Goal: Ask a question

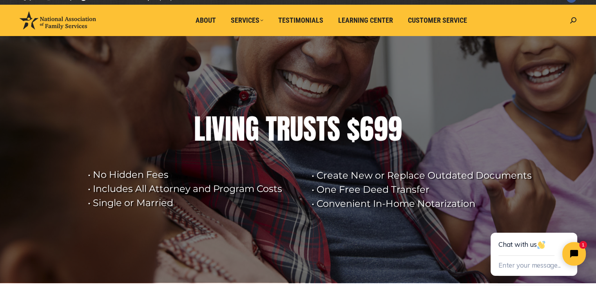
scroll to position [9, 0]
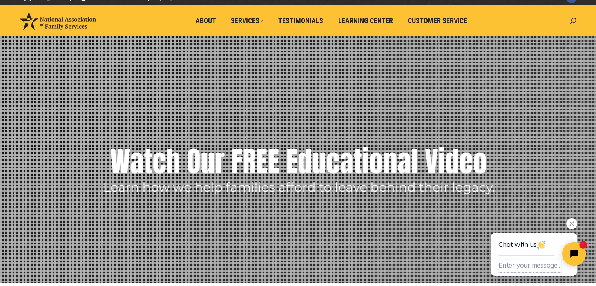
click at [513, 266] on button "Enter your message..." at bounding box center [529, 265] width 62 height 13
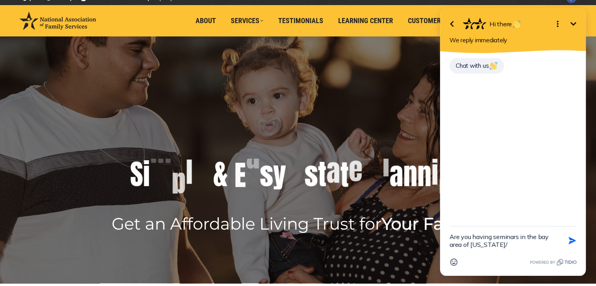
type textarea "Are you having seminars in the bay area of [US_STATE]/"
click at [572, 240] on icon "button" at bounding box center [571, 240] width 7 height 7
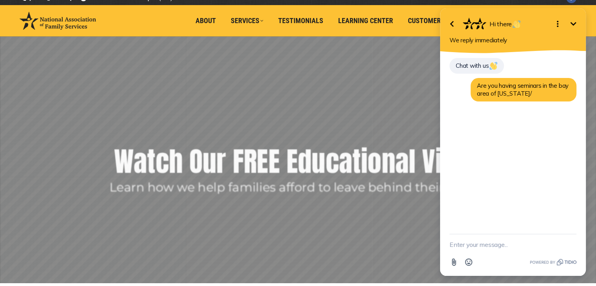
click at [493, 65] on img at bounding box center [493, 66] width 8 height 8
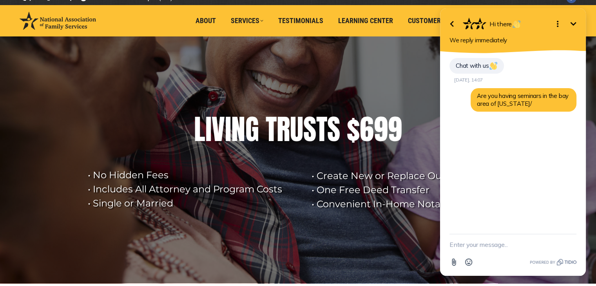
click at [451, 244] on textarea "New message" at bounding box center [512, 244] width 127 height 20
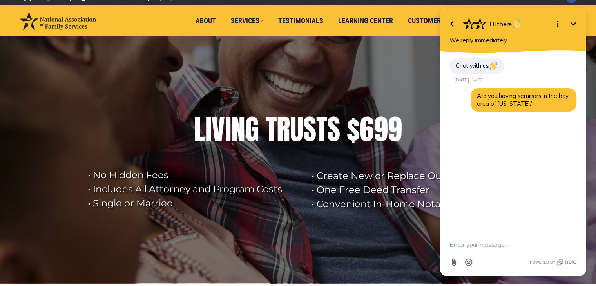
click at [539, 100] on div "Are you having seminars in the bay area of [US_STATE]/" at bounding box center [523, 99] width 106 height 23
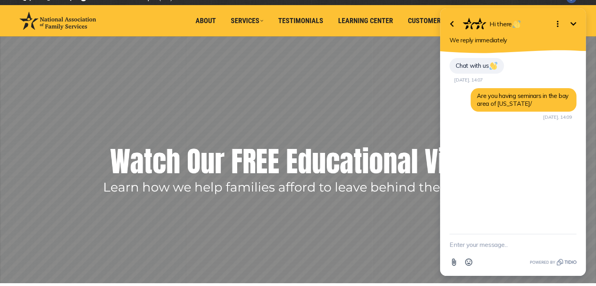
click at [574, 23] on icon "Minimize" at bounding box center [573, 24] width 6 height 4
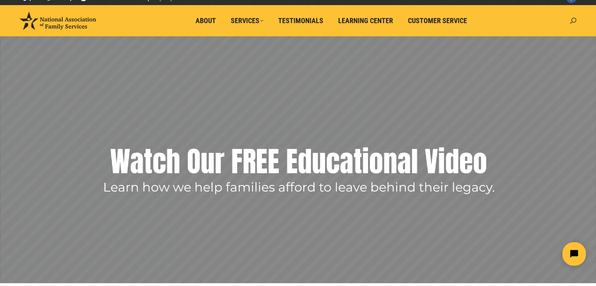
click at [575, 22] on icon at bounding box center [573, 21] width 6 height 6
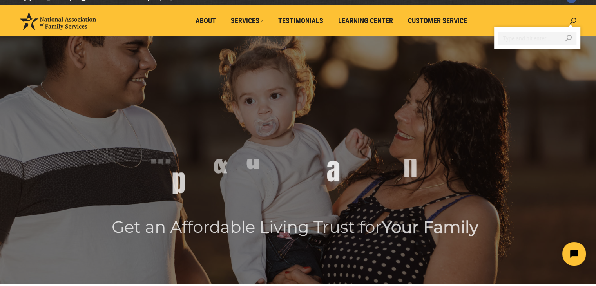
click at [521, 43] on input "Search" at bounding box center [537, 38] width 78 height 13
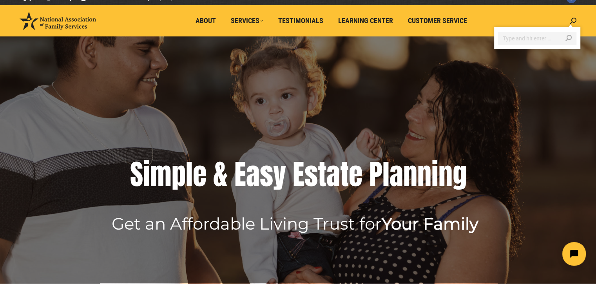
click at [506, 79] on rs-layer at bounding box center [298, 159] width 596 height 247
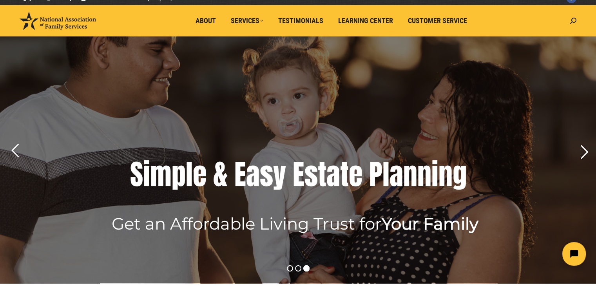
click at [582, 156] on rs-arrow at bounding box center [584, 152] width 20 height 20
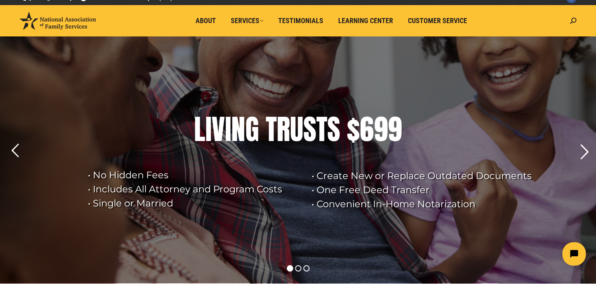
click at [580, 151] on rs-arrow at bounding box center [584, 152] width 20 height 20
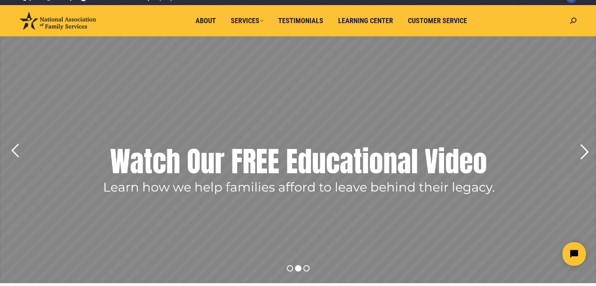
click at [582, 150] on rs-arrow at bounding box center [584, 152] width 20 height 20
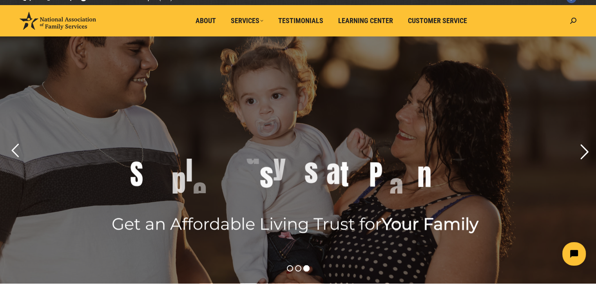
click at [582, 149] on rs-arrow at bounding box center [584, 152] width 20 height 20
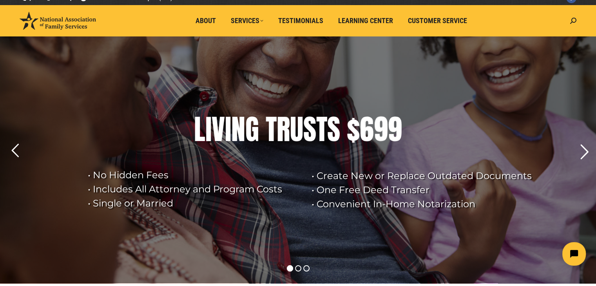
click at [581, 150] on rs-arrow at bounding box center [584, 152] width 20 height 20
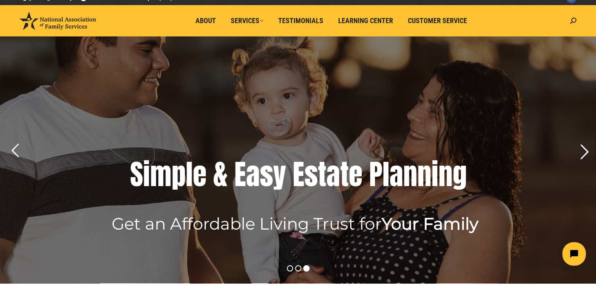
click at [298, 269] on rs-bullet at bounding box center [298, 268] width 6 height 6
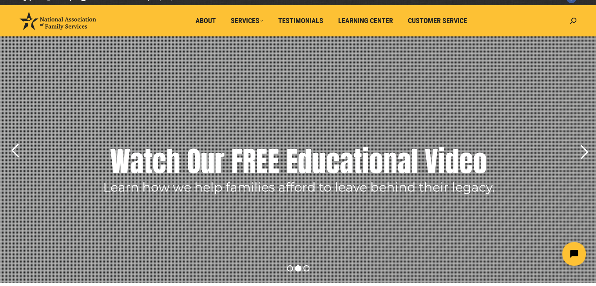
click at [290, 269] on rs-bullet at bounding box center [290, 268] width 6 height 6
click at [583, 155] on rs-arrow at bounding box center [584, 152] width 20 height 20
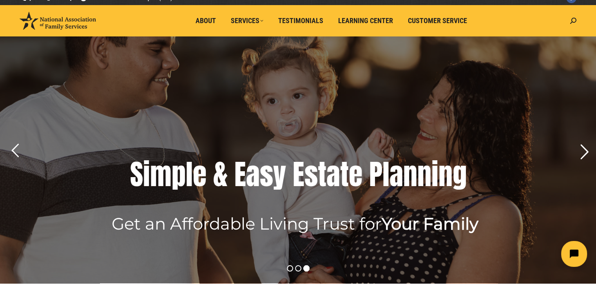
click at [574, 253] on icon "Open chat widget" at bounding box center [578, 254] width 12 height 12
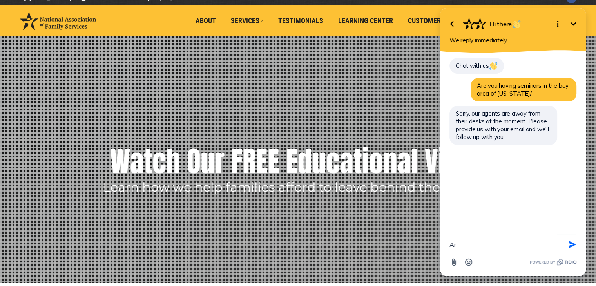
type textarea "A"
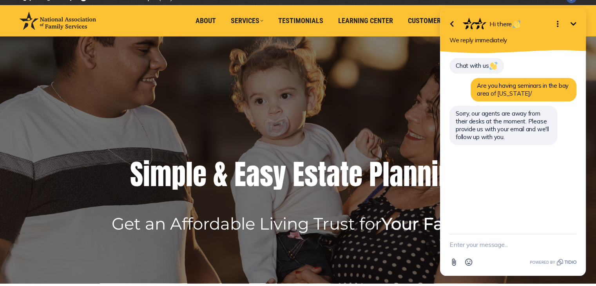
click at [573, 23] on icon "Minimize" at bounding box center [572, 23] width 9 height 9
